Goal: Task Accomplishment & Management: Manage account settings

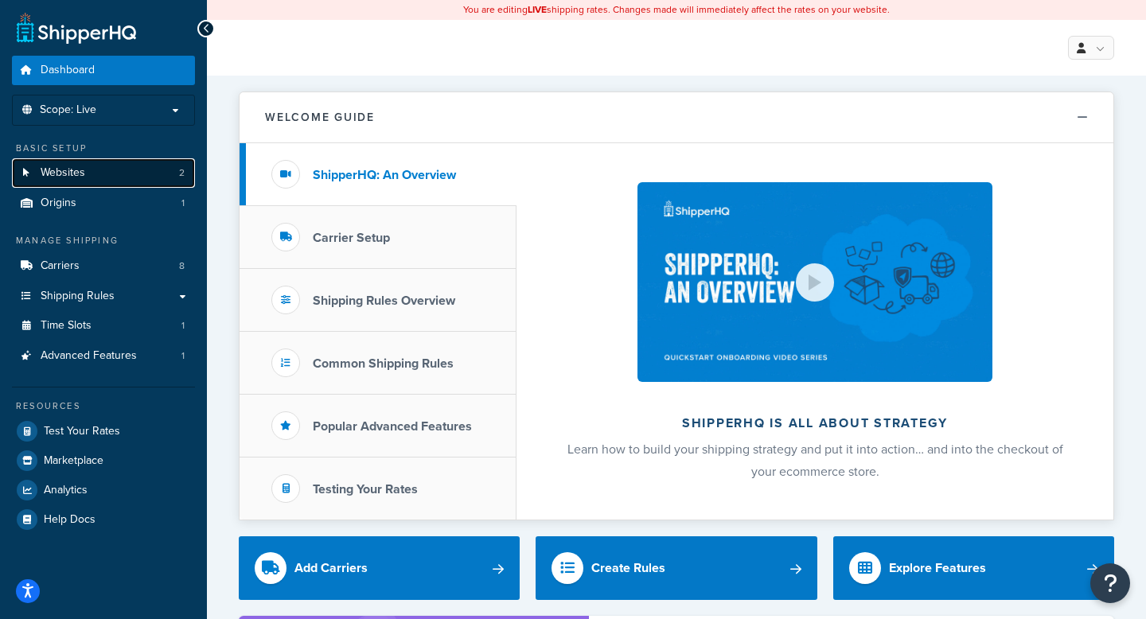
click at [123, 170] on link "Websites 2" at bounding box center [103, 172] width 183 height 29
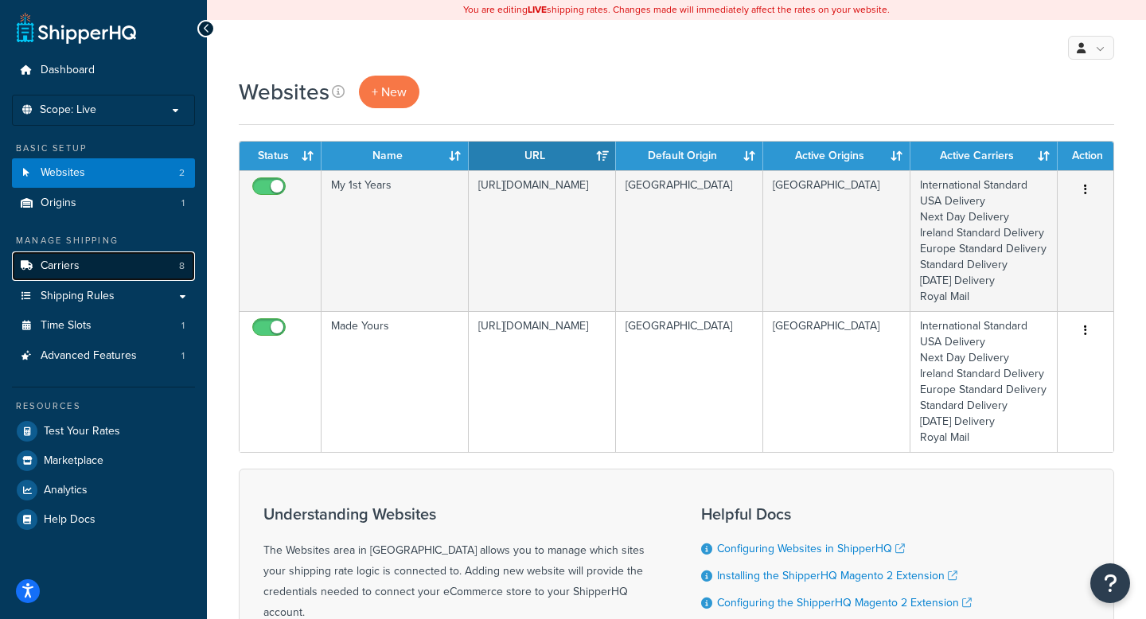
click at [107, 265] on link "Carriers 8" at bounding box center [103, 266] width 183 height 29
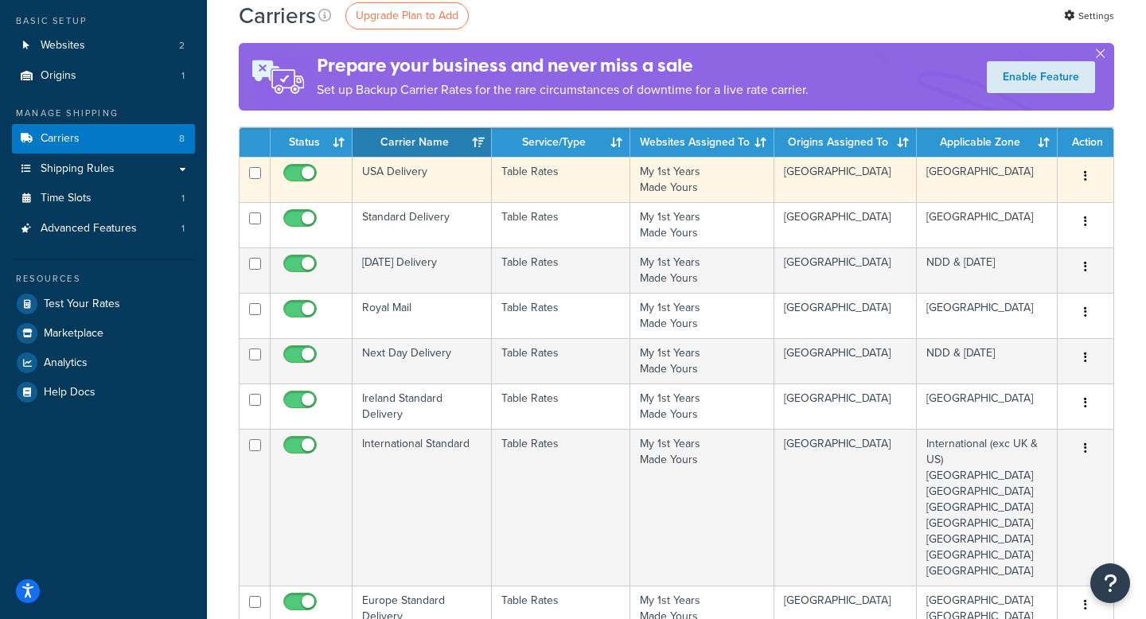
scroll to position [154, 0]
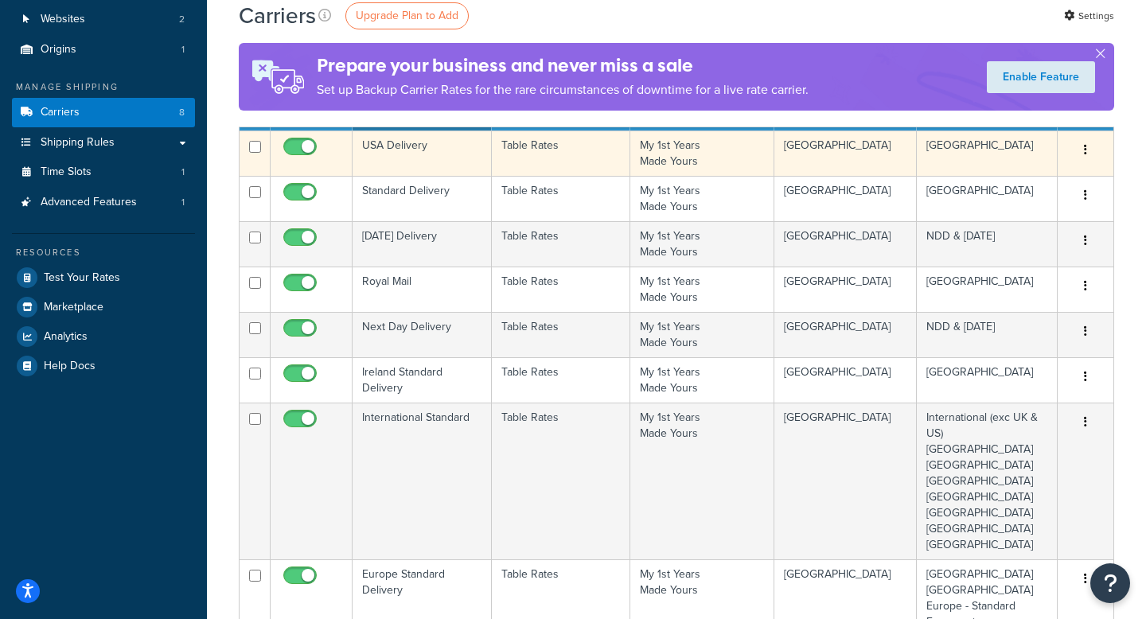
click at [291, 146] on input "checkbox" at bounding box center [302, 151] width 44 height 20
checkbox input "false"
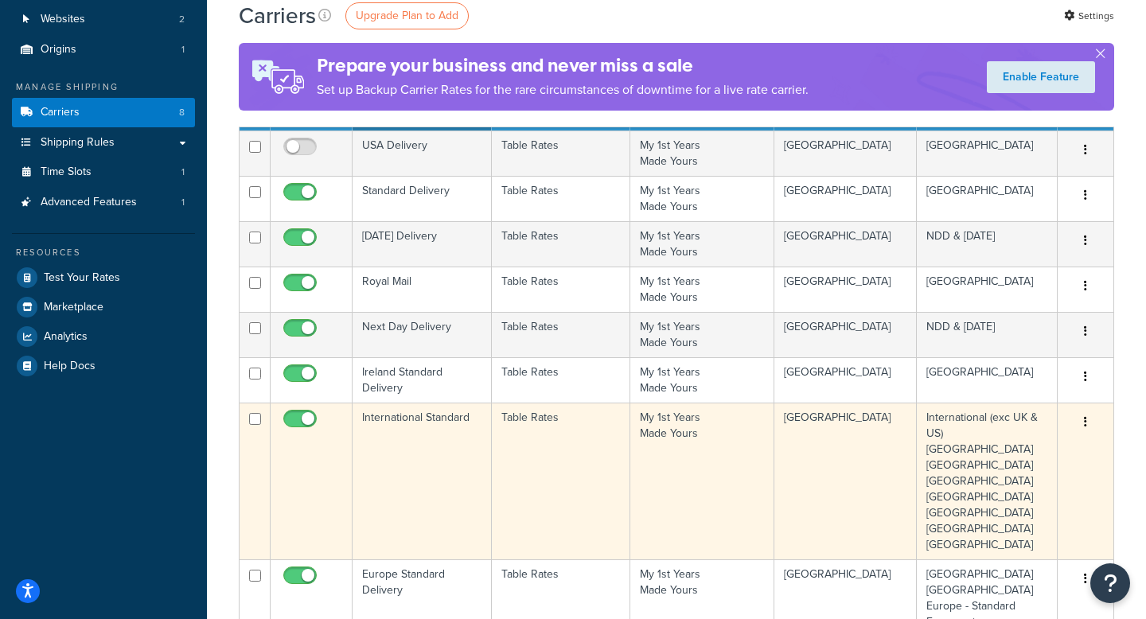
click at [470, 453] on td "International Standard" at bounding box center [422, 481] width 139 height 157
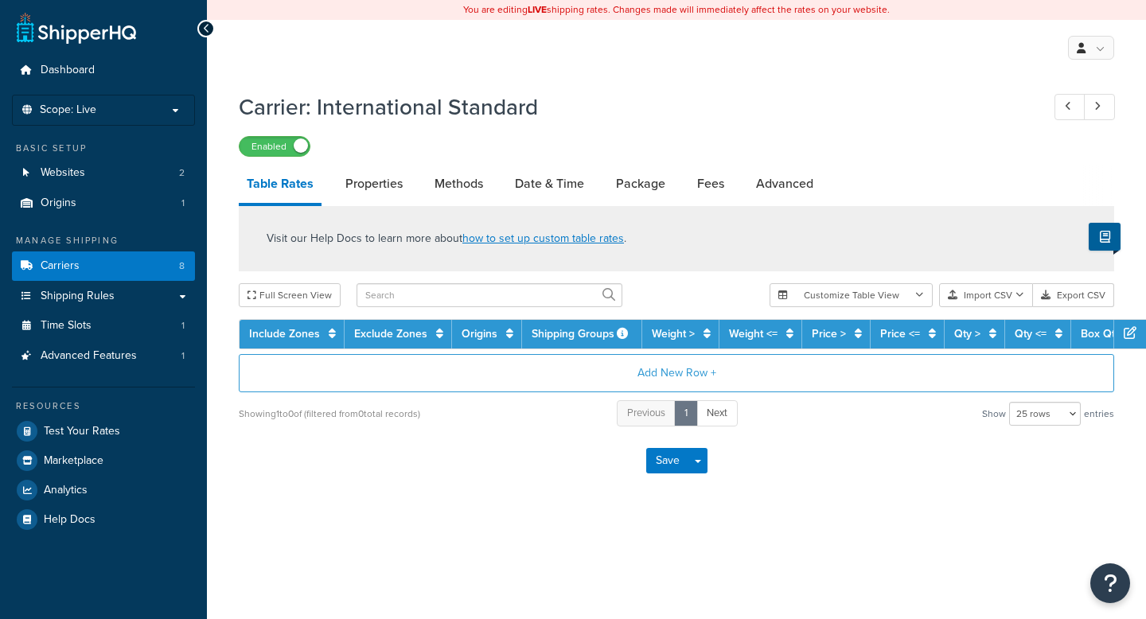
select select "25"
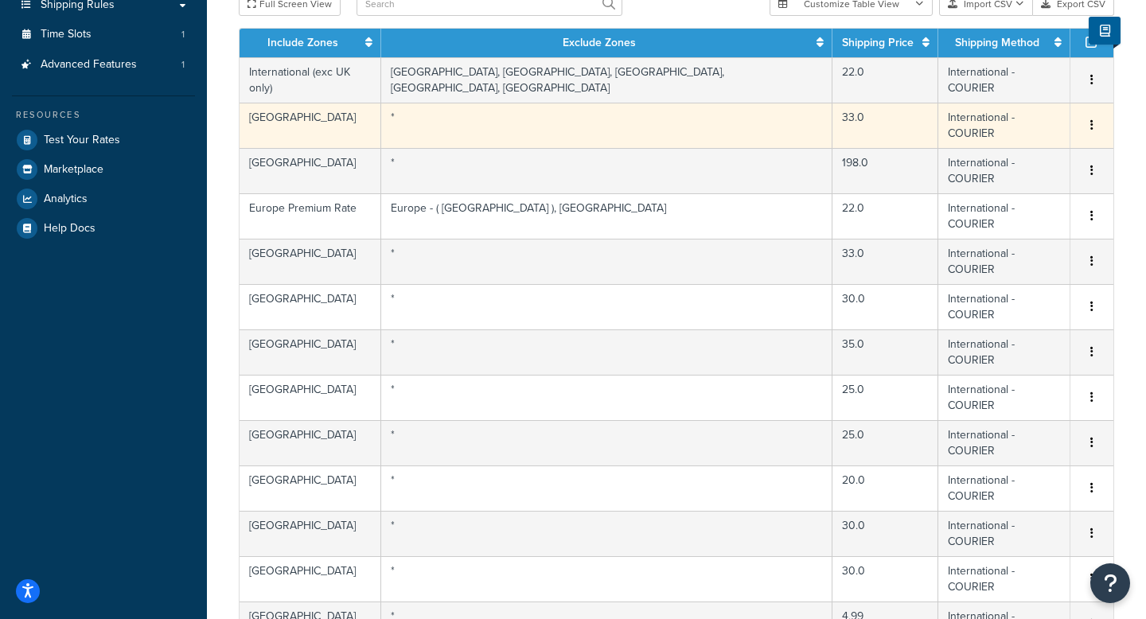
scroll to position [294, 0]
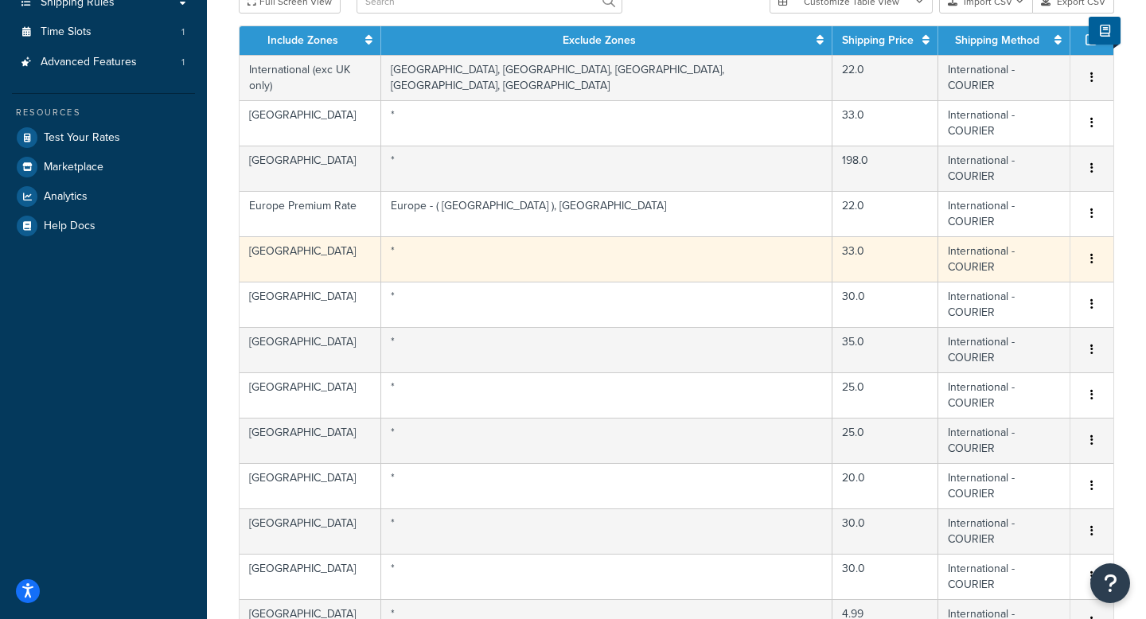
scroll to position [0, 0]
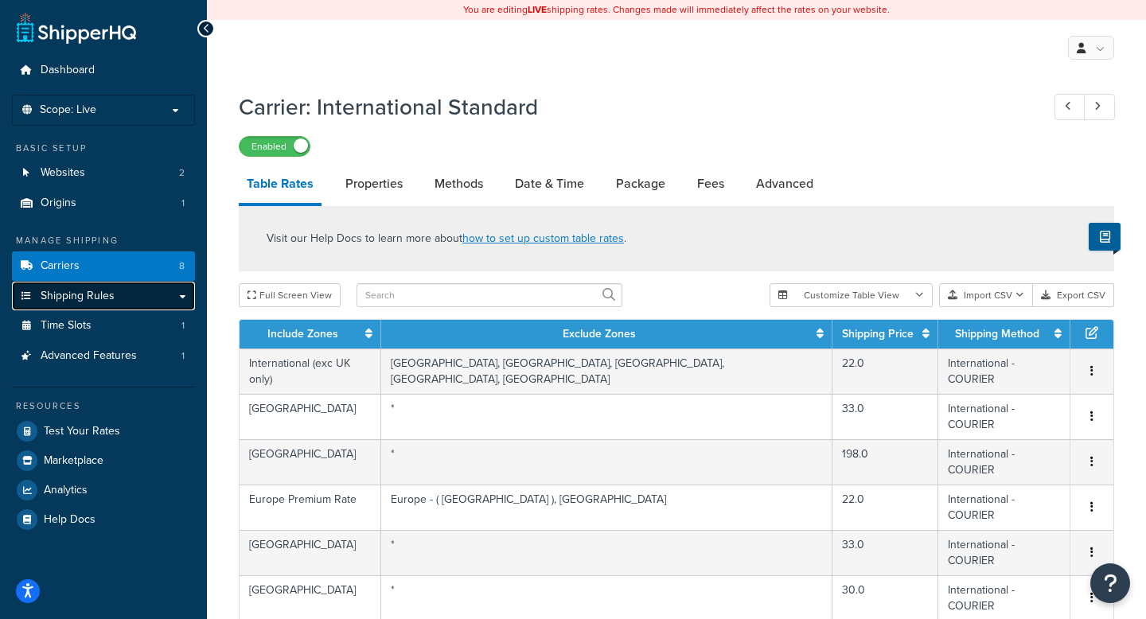
click at [138, 303] on link "Shipping Rules" at bounding box center [103, 296] width 183 height 29
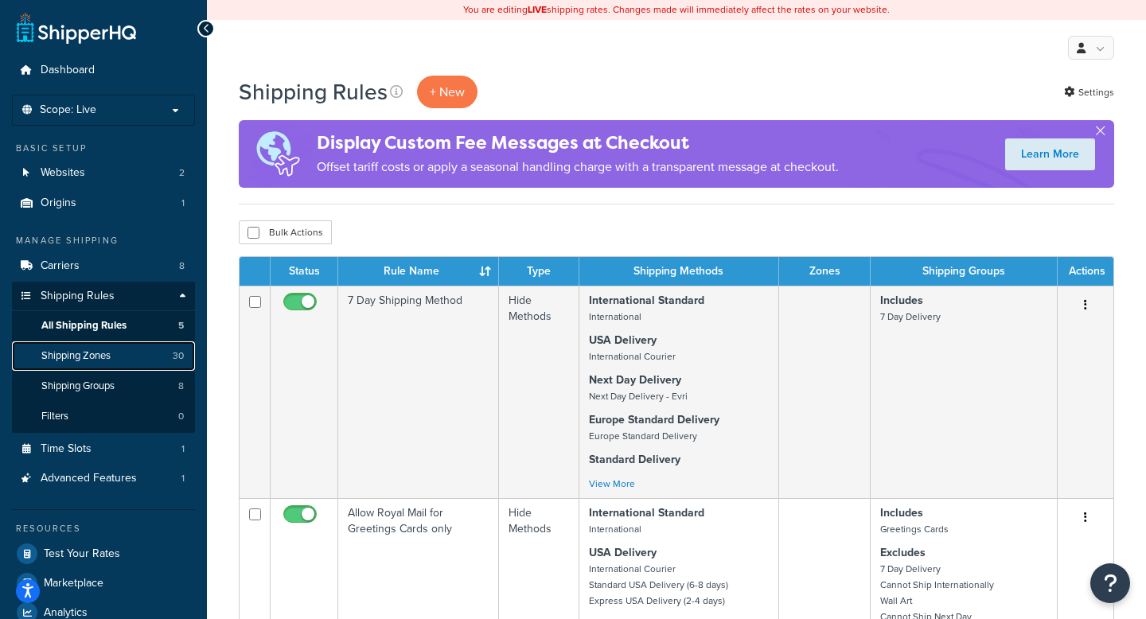
click at [119, 355] on link "Shipping Zones 30" at bounding box center [103, 356] width 183 height 29
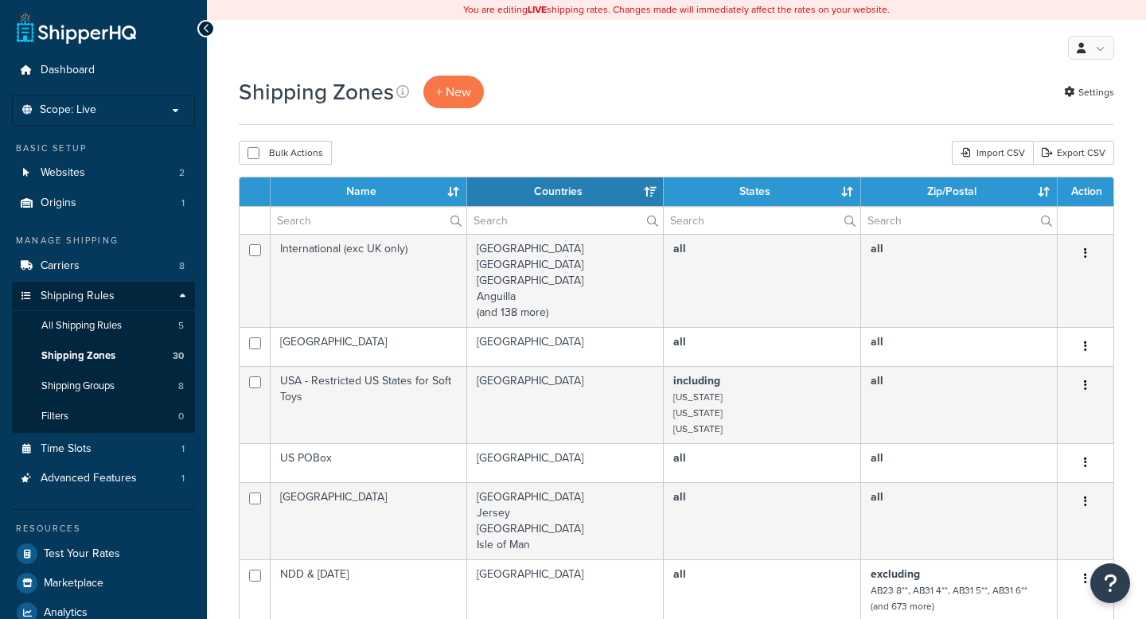
select select "15"
